Goal: Information Seeking & Learning: Find specific page/section

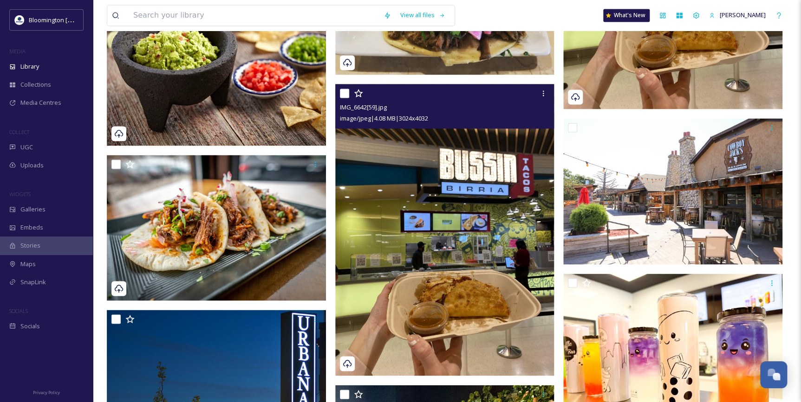
scroll to position [759, 0]
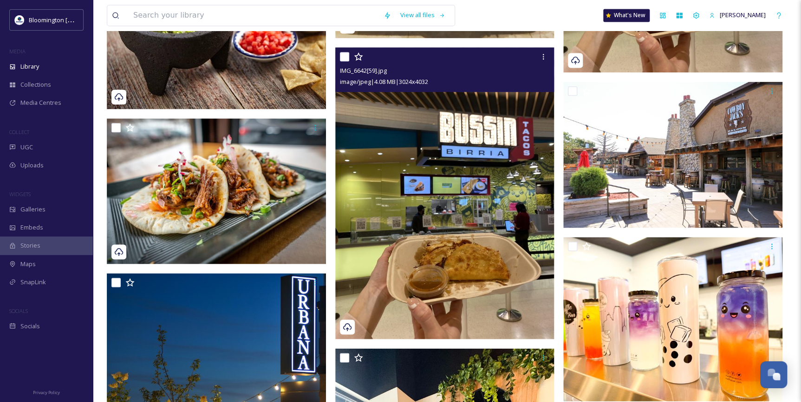
click at [464, 271] on img at bounding box center [444, 193] width 219 height 292
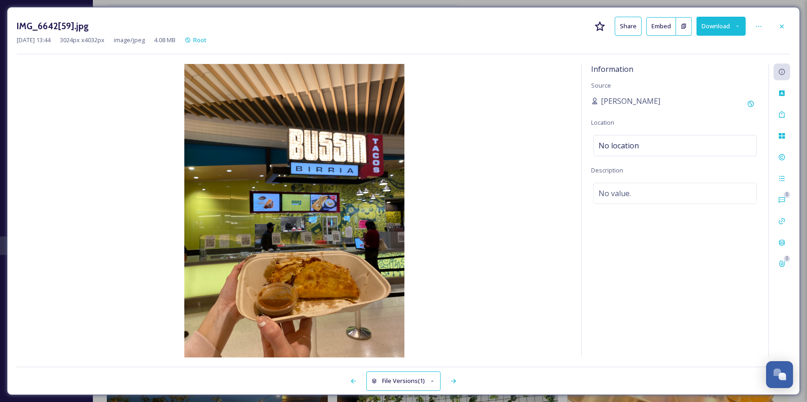
click at [785, 35] on div "IMG_6642[59].jpg Share Embed Download" at bounding box center [403, 26] width 773 height 19
click at [792, 26] on div "IMG_6642[59].jpg Share Embed Download [DATE] 13:44 3024 px x 4032 px image/jpeg…" at bounding box center [403, 201] width 793 height 389
click at [789, 25] on div at bounding box center [781, 26] width 17 height 17
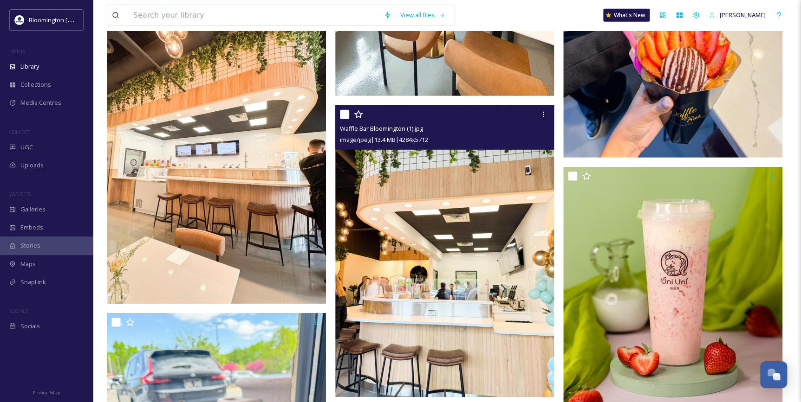
scroll to position [1341, 0]
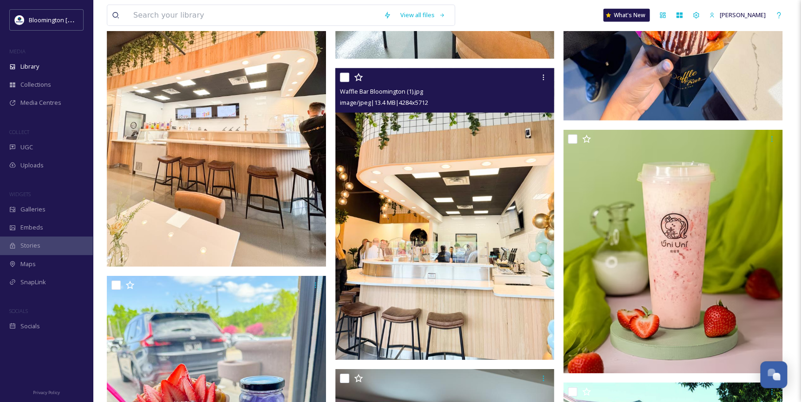
click at [487, 158] on img at bounding box center [444, 214] width 219 height 292
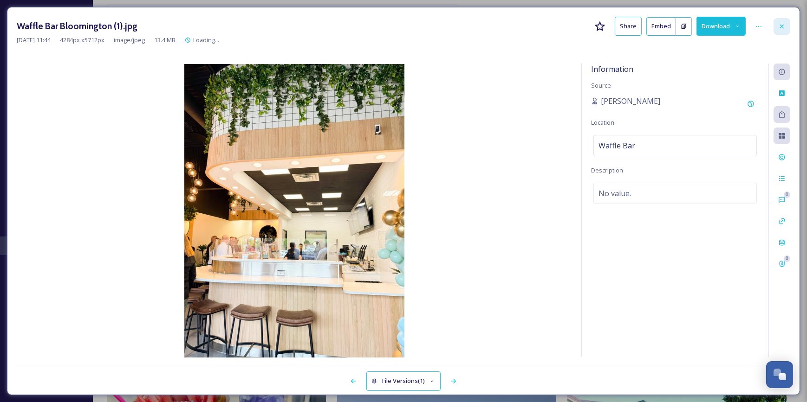
click at [781, 29] on icon at bounding box center [781, 26] width 7 height 7
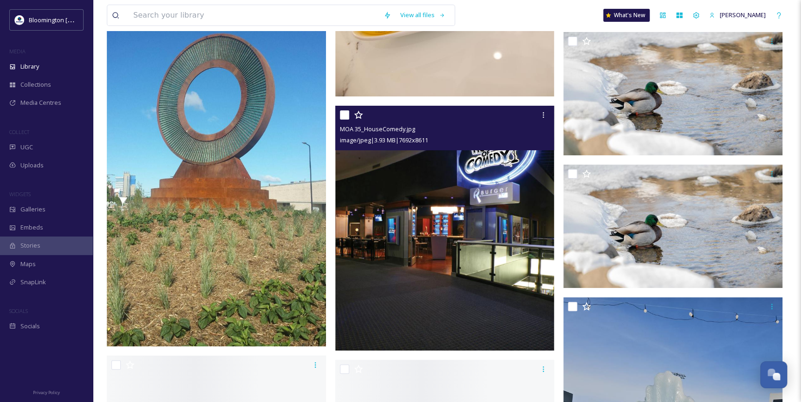
scroll to position [3620, 0]
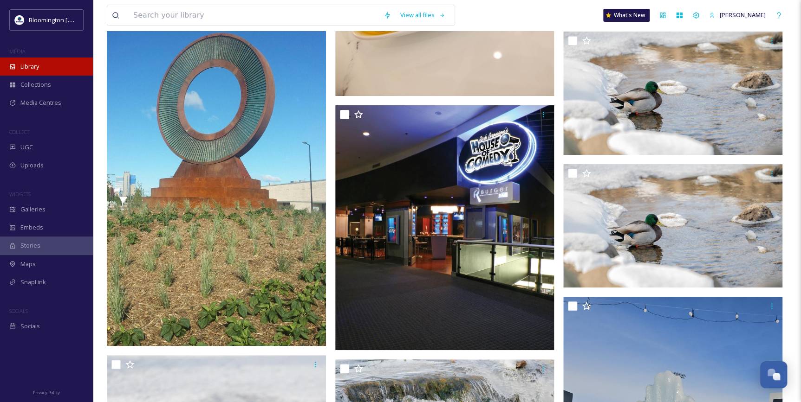
click at [51, 66] on div "Library" at bounding box center [46, 67] width 93 height 18
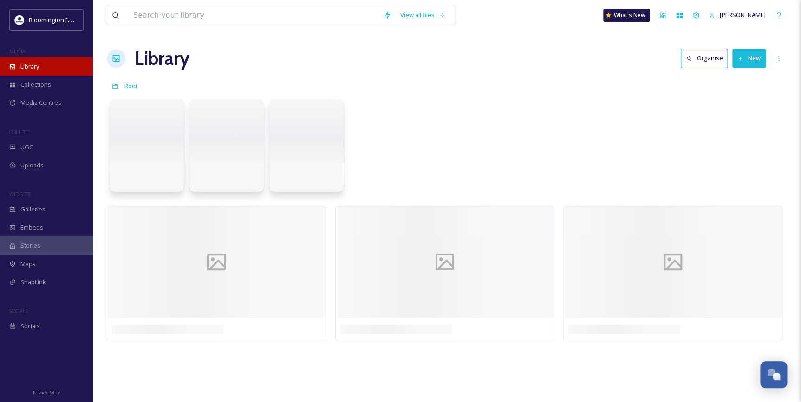
scroll to position [0, 0]
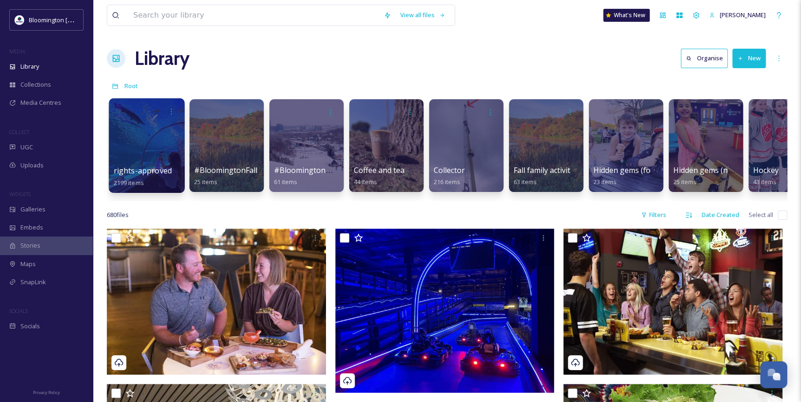
click at [149, 140] on div at bounding box center [147, 145] width 76 height 95
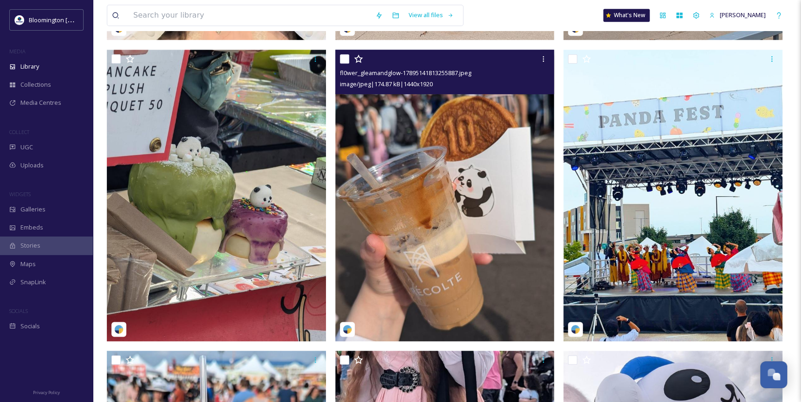
scroll to position [380, 0]
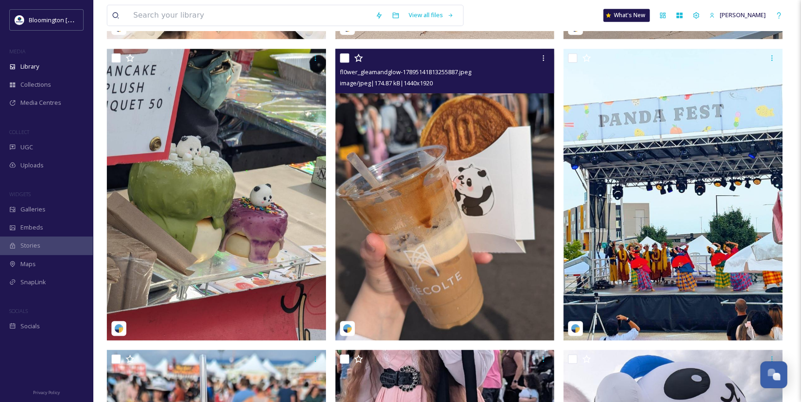
click at [497, 204] on img at bounding box center [444, 195] width 219 height 292
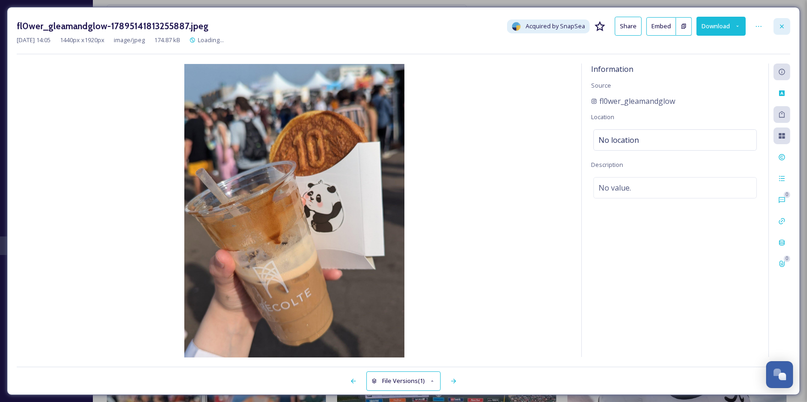
click at [778, 26] on icon at bounding box center [781, 26] width 7 height 7
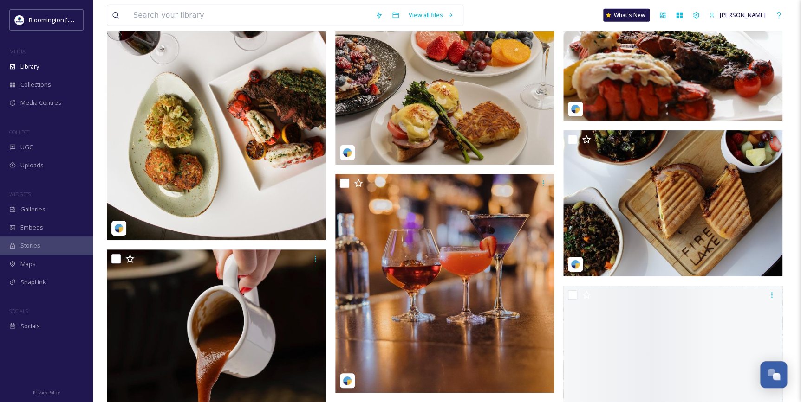
scroll to position [3122, 0]
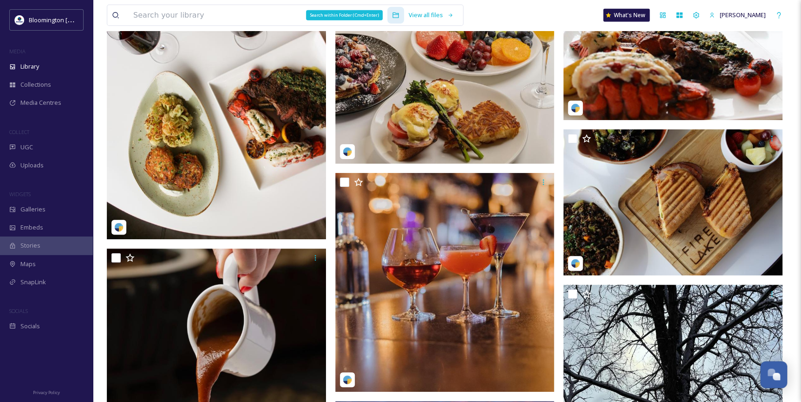
drag, startPoint x: 356, startPoint y: 14, endPoint x: 306, endPoint y: 19, distance: 50.4
click at [306, 19] on div "Search within Folder (Cmd+Enter)" at bounding box center [344, 15] width 77 height 10
drag, startPoint x: 306, startPoint y: 19, endPoint x: 197, endPoint y: 12, distance: 109.8
click at [197, 12] on input at bounding box center [250, 15] width 242 height 20
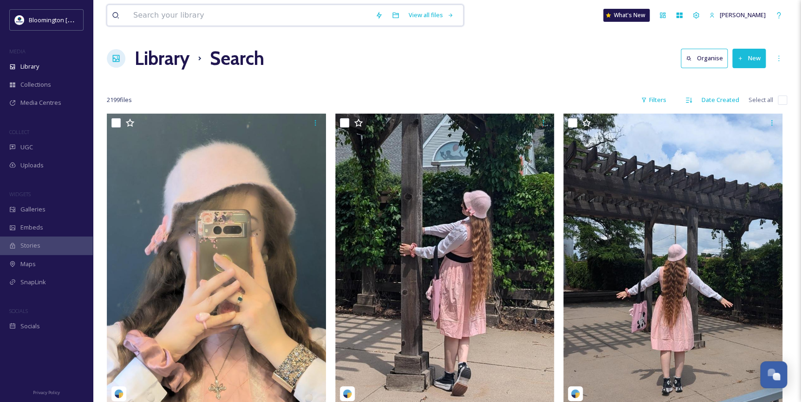
drag, startPoint x: 197, startPoint y: 12, endPoint x: 196, endPoint y: 23, distance: 11.6
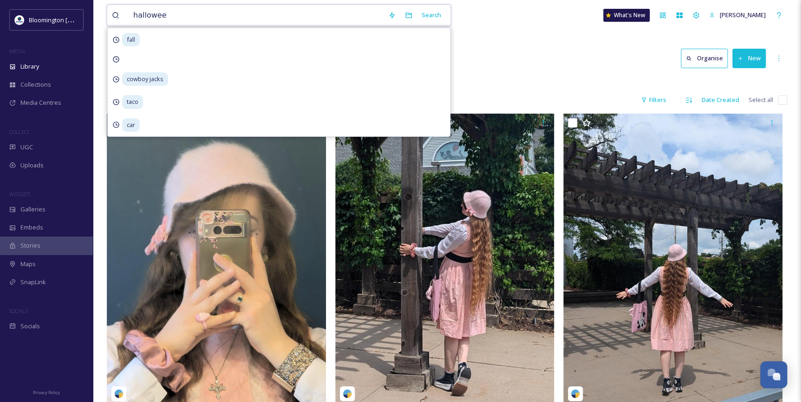
type input "[DATE]"
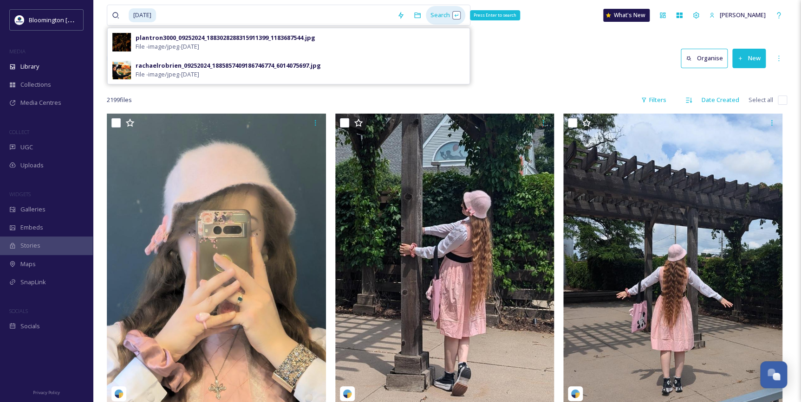
click at [455, 16] on div "Search Press Enter to search" at bounding box center [445, 15] width 39 height 18
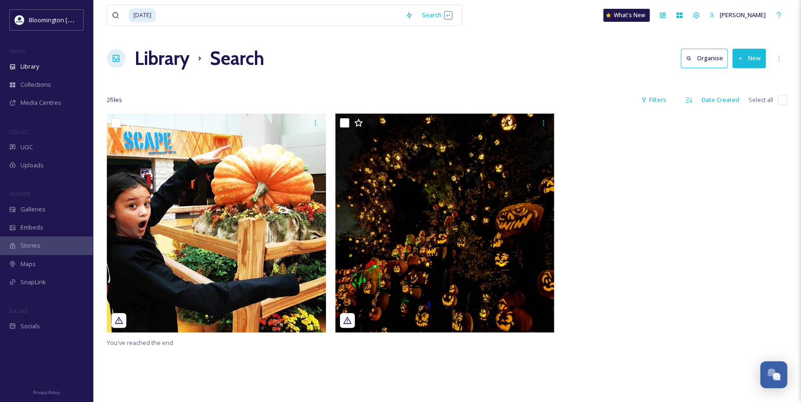
click at [563, 91] on div "2 file s Filters Date Created Select all" at bounding box center [447, 100] width 680 height 18
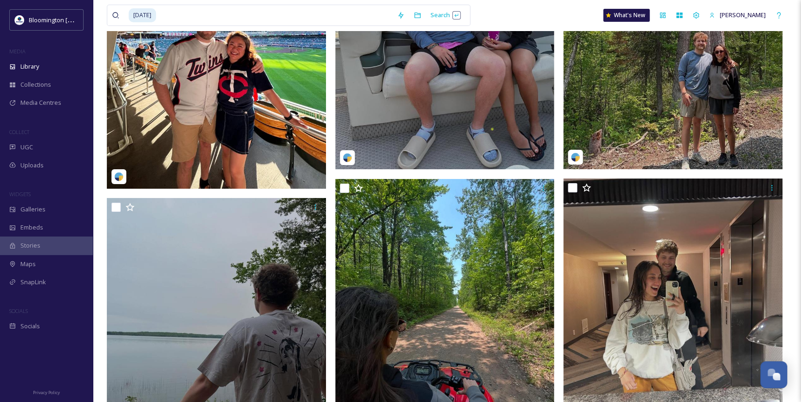
scroll to position [1561, 0]
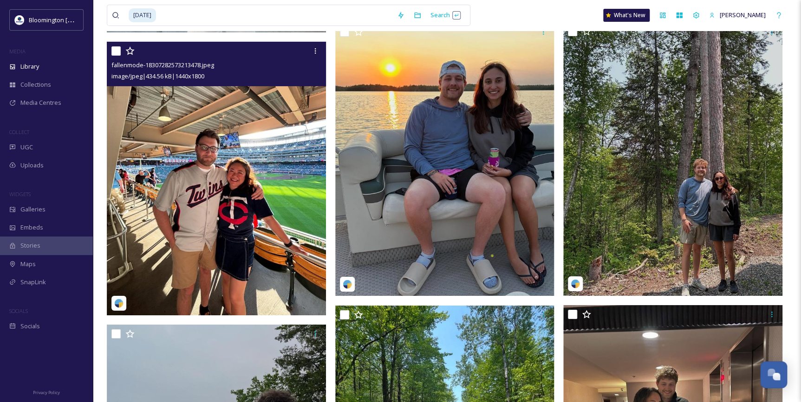
drag, startPoint x: 212, startPoint y: 134, endPoint x: 199, endPoint y: 143, distance: 16.0
drag, startPoint x: 199, startPoint y: 143, endPoint x: 175, endPoint y: 19, distance: 126.3
click at [175, 19] on input at bounding box center [274, 15] width 235 height 20
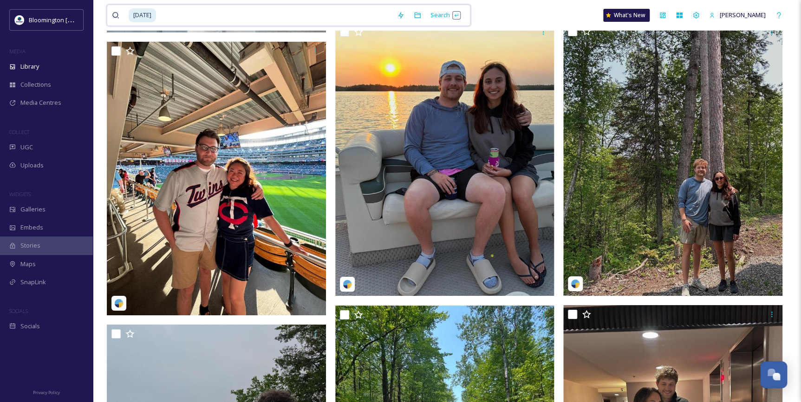
drag, startPoint x: 185, startPoint y: 18, endPoint x: 111, endPoint y: 6, distance: 75.2
click at [111, 6] on div "[DATE] Search" at bounding box center [288, 15] width 363 height 21
type input "h"
type input "food"
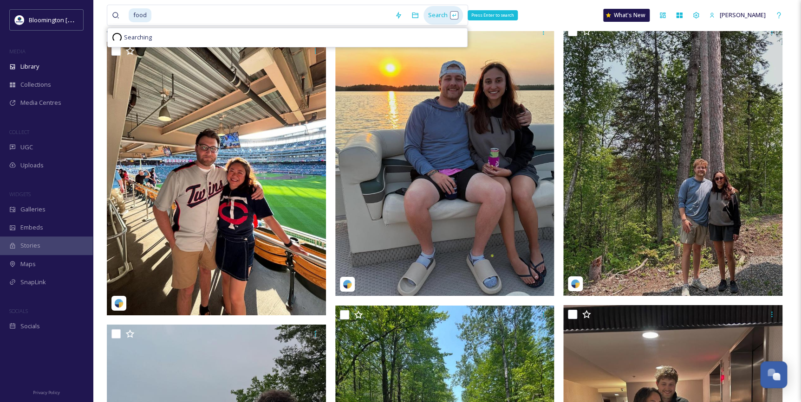
click at [442, 11] on div "Search Press Enter to search" at bounding box center [442, 15] width 39 height 18
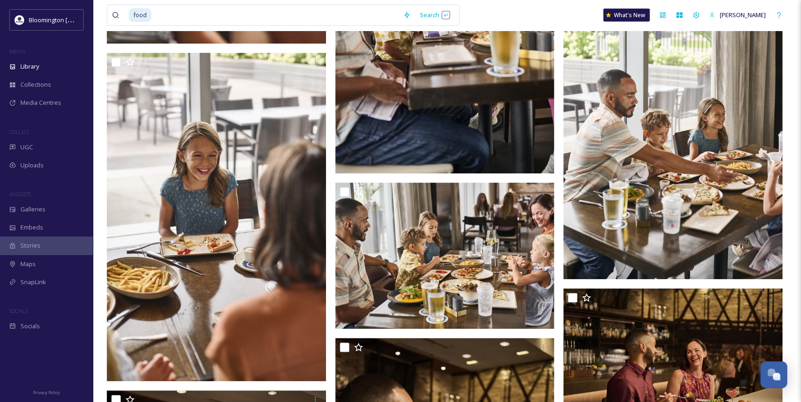
scroll to position [4515, 0]
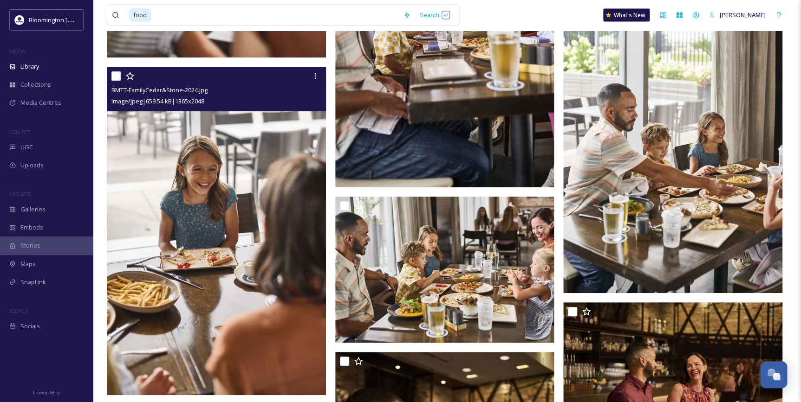
click at [285, 140] on img at bounding box center [216, 231] width 219 height 329
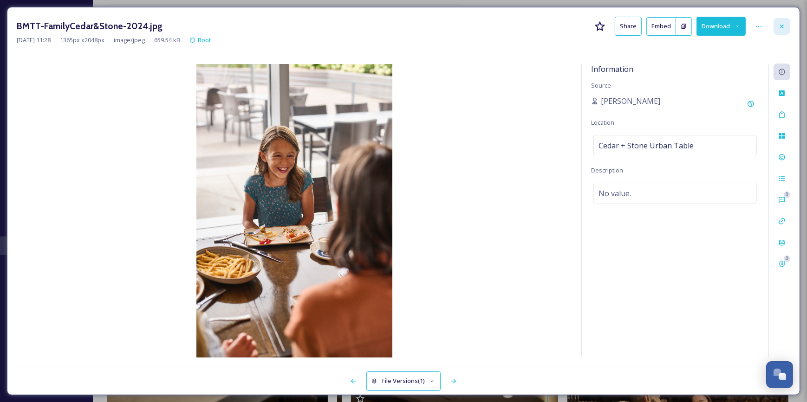
click at [778, 29] on div at bounding box center [781, 26] width 17 height 17
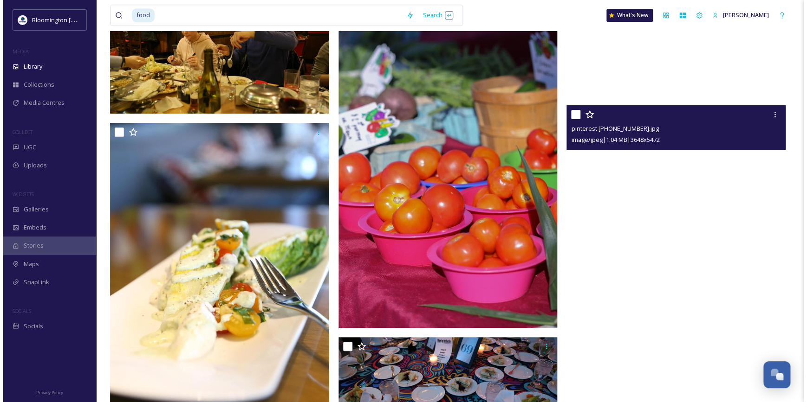
scroll to position [21478, 0]
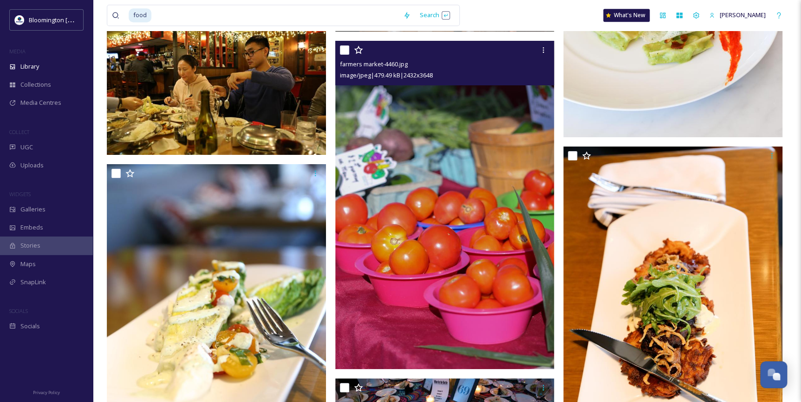
click at [540, 151] on img at bounding box center [444, 205] width 219 height 329
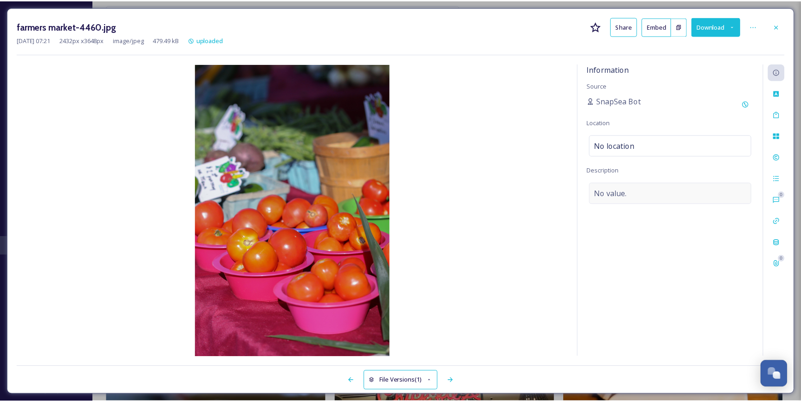
scroll to position [21653, 0]
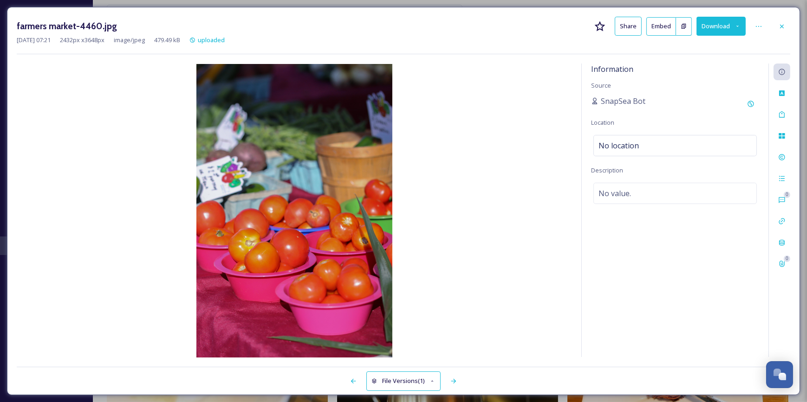
drag, startPoint x: 788, startPoint y: 27, endPoint x: 778, endPoint y: 28, distance: 10.3
click at [788, 27] on div at bounding box center [781, 26] width 17 height 17
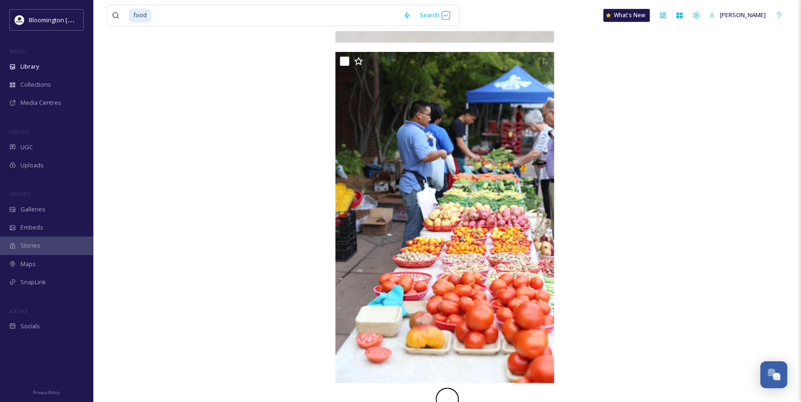
scroll to position [30176, 0]
drag, startPoint x: 690, startPoint y: 264, endPoint x: 683, endPoint y: 266, distance: 7.7
drag, startPoint x: 683, startPoint y: 266, endPoint x: 323, endPoint y: 236, distance: 361.4
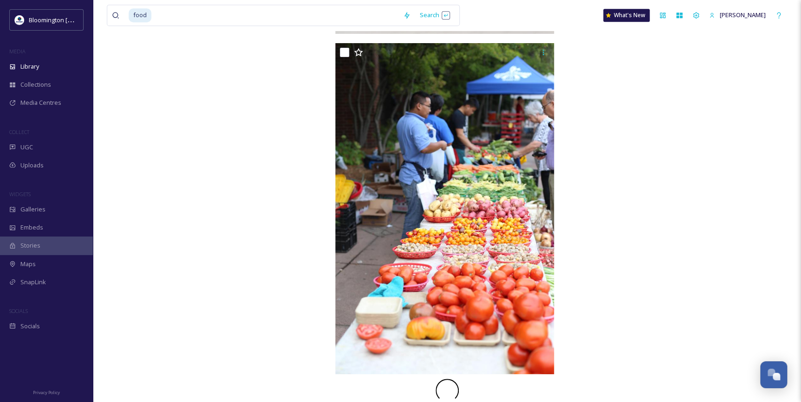
scroll to position [30184, 0]
